Goal: Task Accomplishment & Management: Use online tool/utility

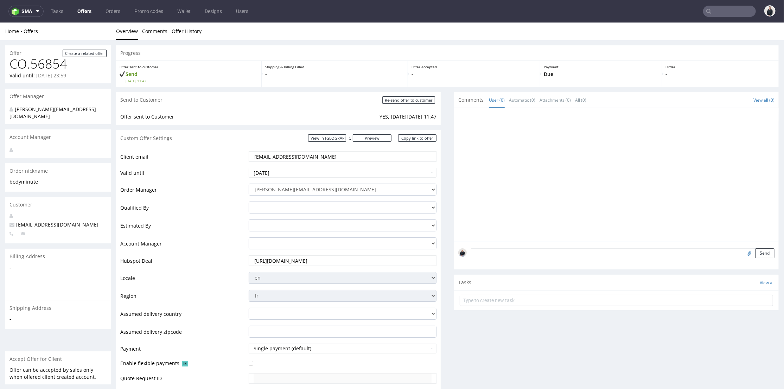
scroll to position [240, 0]
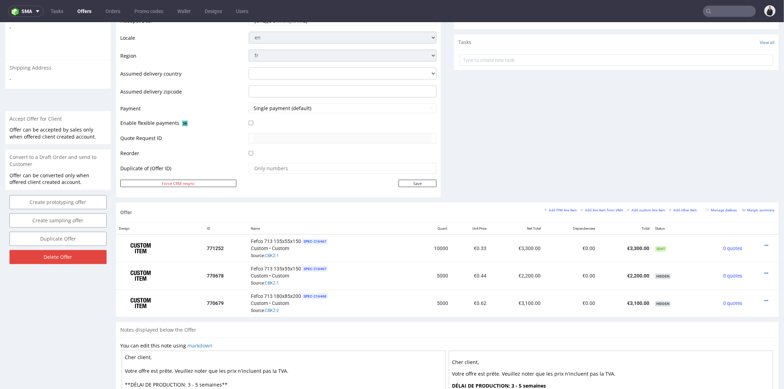
drag, startPoint x: 0, startPoint y: 0, endPoint x: 728, endPoint y: 9, distance: 728.4
click at [728, 9] on input "text" at bounding box center [729, 11] width 53 height 11
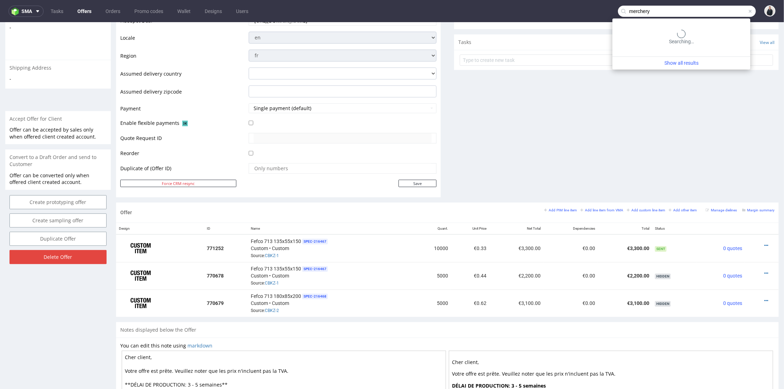
type input "merchery"
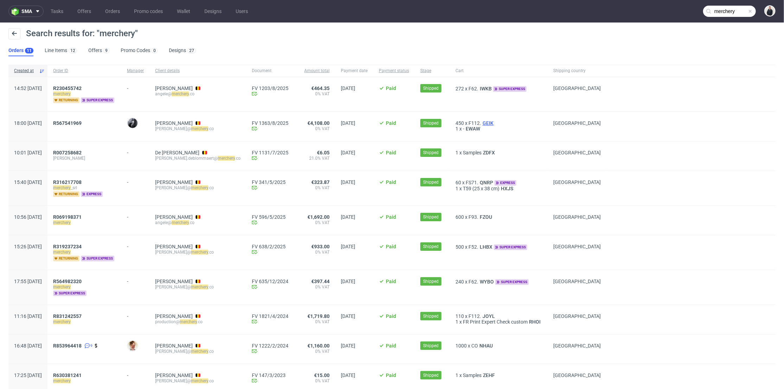
click at [494, 124] on span "GEIK" at bounding box center [488, 123] width 14 height 6
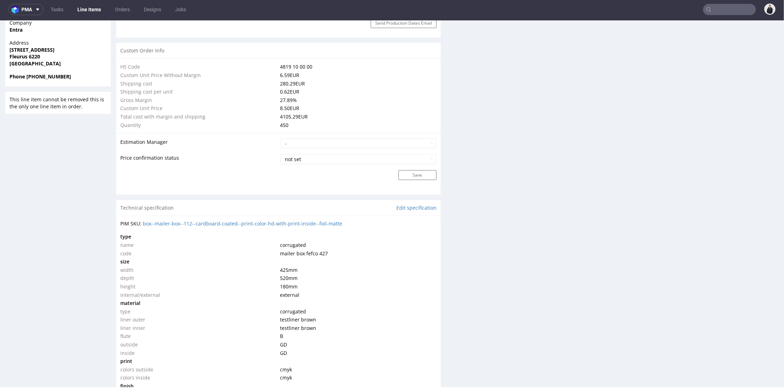
scroll to position [562, 0]
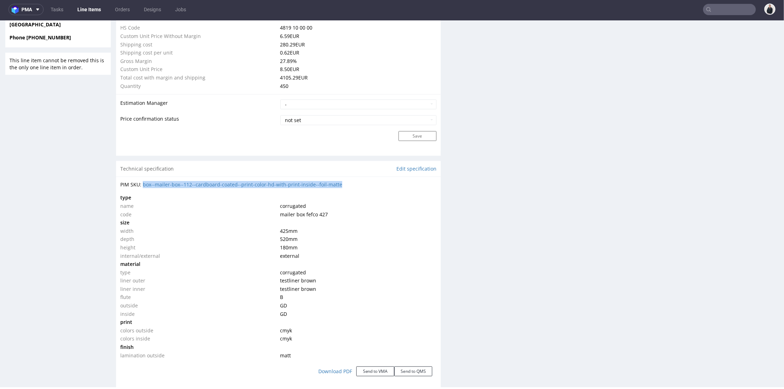
drag, startPoint x: 340, startPoint y: 186, endPoint x: 183, endPoint y: 22, distance: 227.1
click at [143, 184] on div "PIM SKU: box--mailer-box--112--cardboard-coated--print-color-hd-with-print-insi…" at bounding box center [278, 184] width 316 height 7
copy link "box--mailer-box--112--cardboard-coated--print-color-hd-with-print-inside--foil-…"
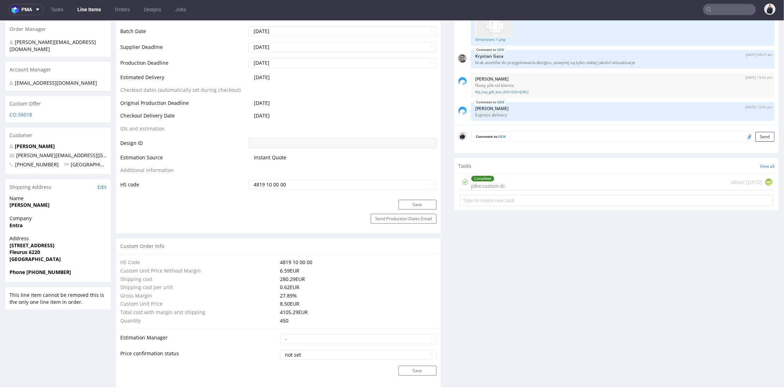
scroll to position [288, 0]
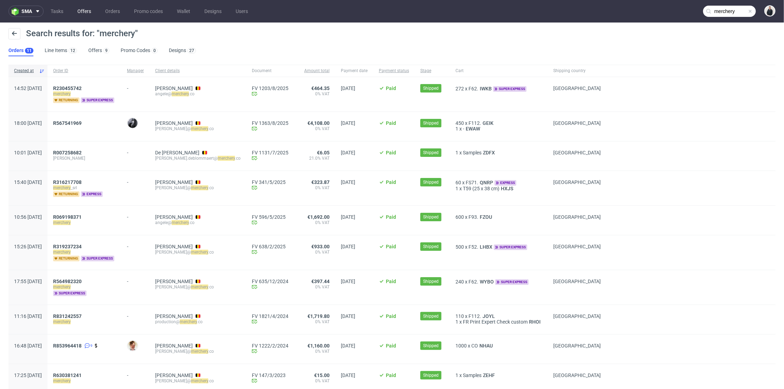
click at [84, 10] on link "Offers" at bounding box center [84, 11] width 22 height 11
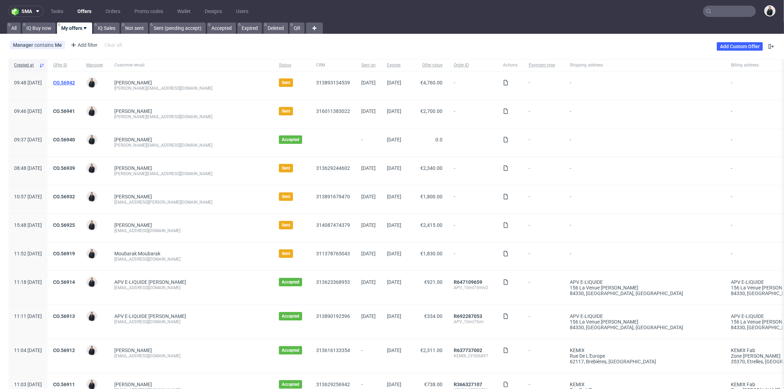
click at [75, 80] on link "CO.56942" at bounding box center [64, 83] width 22 height 6
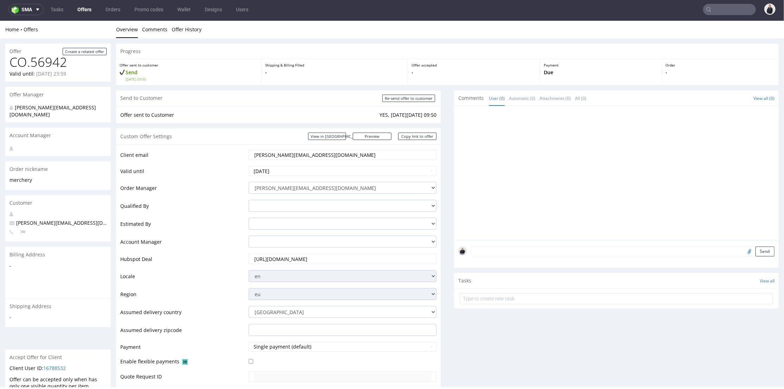
scroll to position [195, 0]
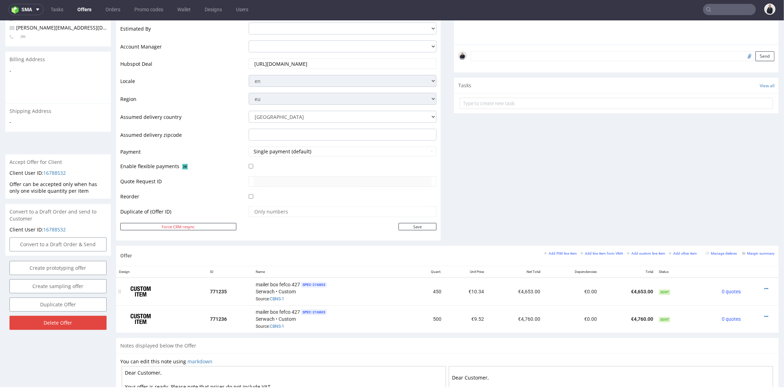
click at [758, 287] on div at bounding box center [759, 288] width 25 height 7
click at [764, 287] on icon at bounding box center [766, 288] width 4 height 5
drag, startPoint x: 737, startPoint y: 212, endPoint x: 716, endPoint y: 212, distance: 21.5
click at [737, 212] on span "Edit item price" at bounding box center [734, 210] width 57 height 7
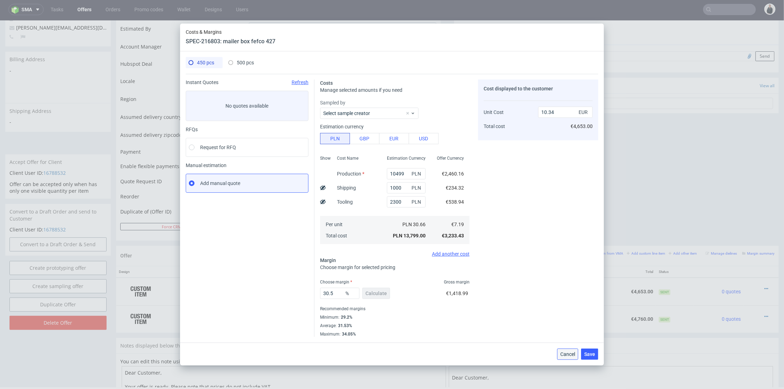
drag, startPoint x: 505, startPoint y: 307, endPoint x: 572, endPoint y: 354, distance: 82.1
click at [572, 354] on span "Cancel" at bounding box center [567, 354] width 15 height 5
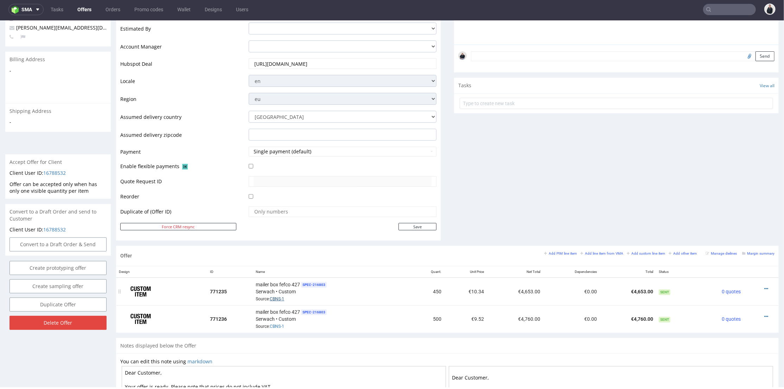
click at [279, 296] on link "CBNS-1" at bounding box center [277, 298] width 14 height 5
click at [764, 288] on icon at bounding box center [766, 288] width 4 height 5
click at [736, 215] on li "Edit item price" at bounding box center [732, 210] width 68 height 13
